Goal: Task Accomplishment & Management: Complete application form

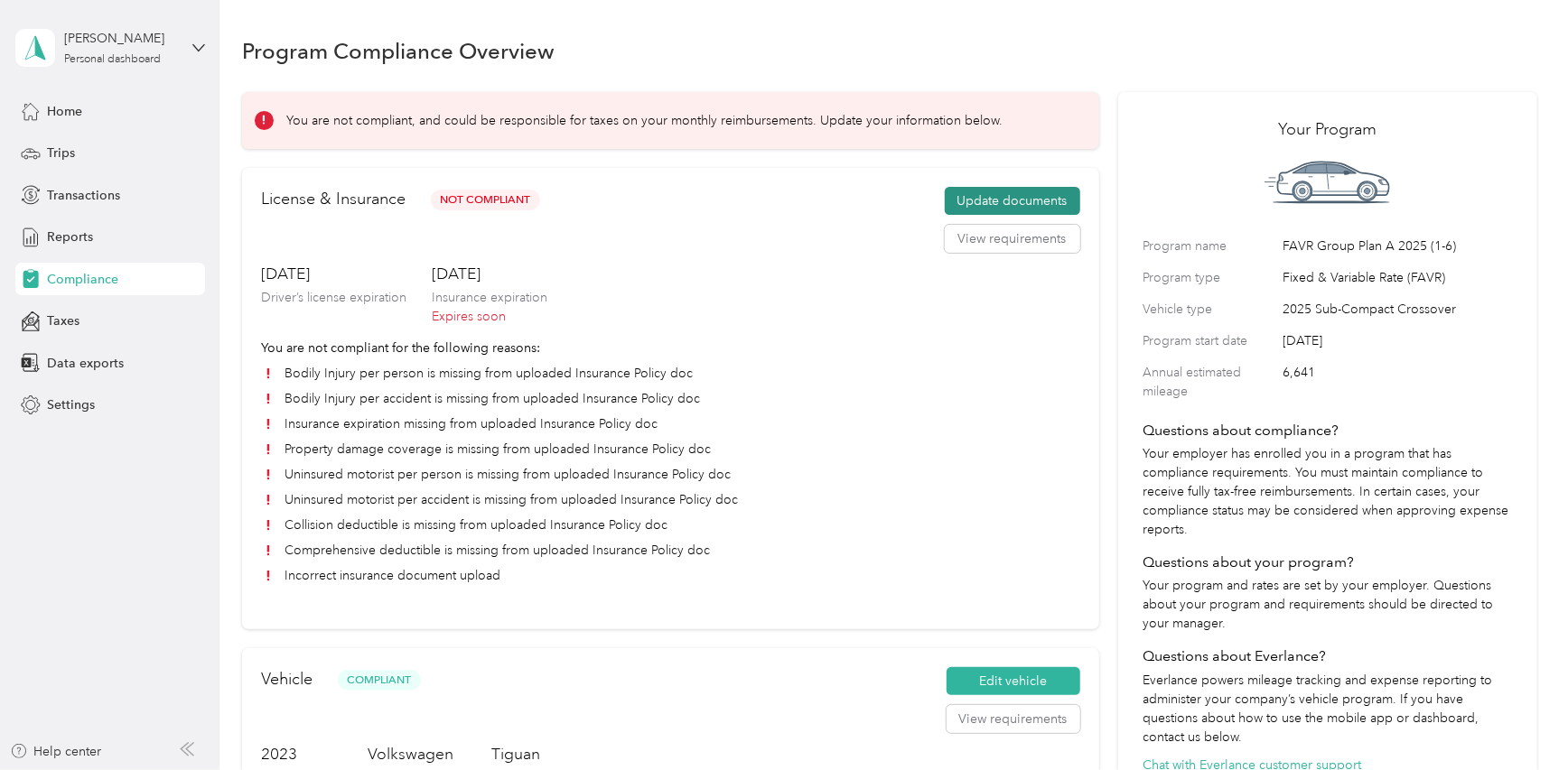
click at [991, 201] on button "Update documents" at bounding box center [1012, 201] width 135 height 29
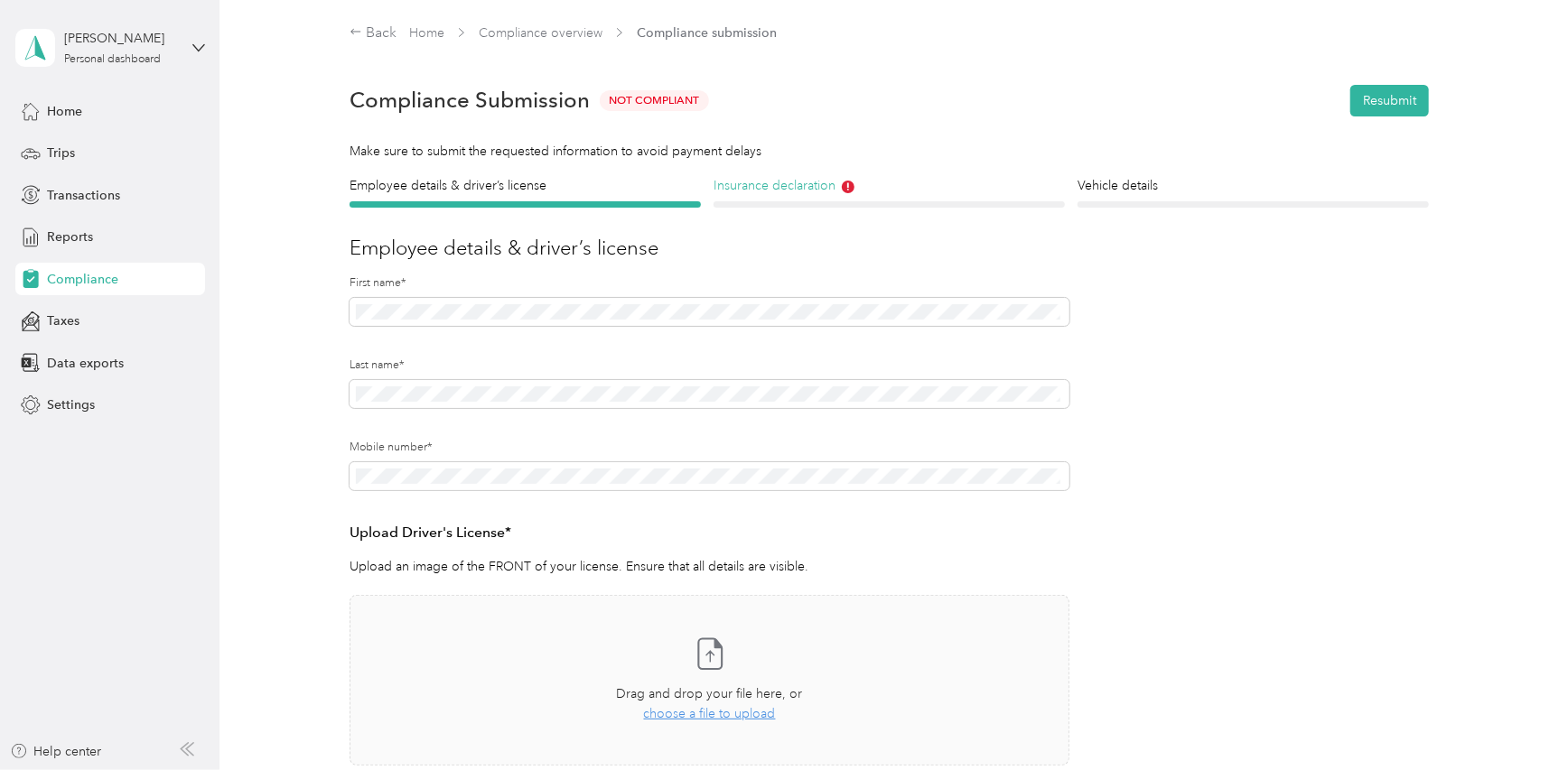
click at [814, 192] on h4 "Insurance declaration" at bounding box center [888, 185] width 351 height 19
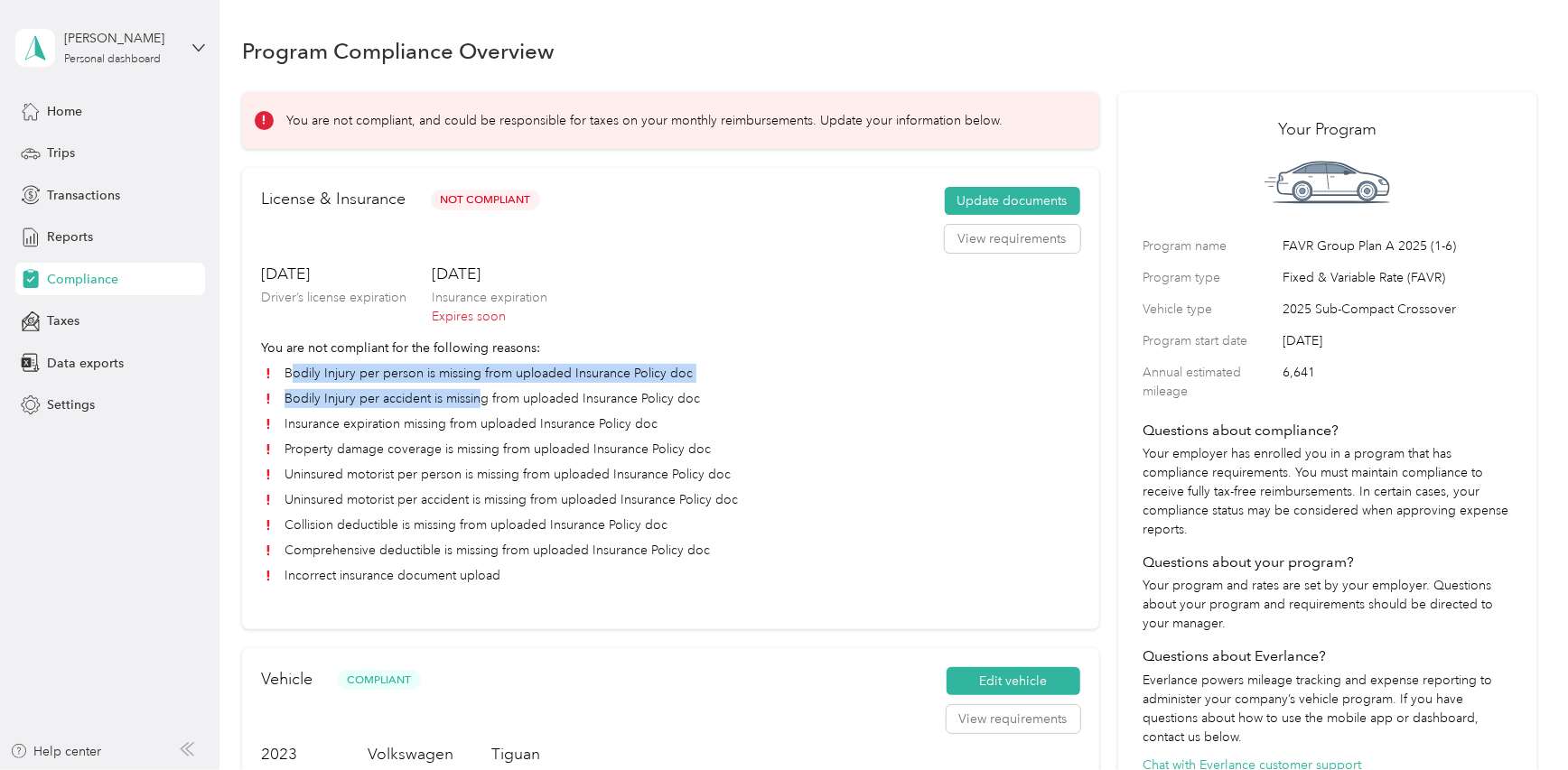
drag, startPoint x: 296, startPoint y: 373, endPoint x: 479, endPoint y: 390, distance: 183.8
click at [479, 390] on ul "Bodily Injury per person is missing from uploaded Insurance Policy doc Bodily I…" at bounding box center [670, 473] width 819 height 221
